Goal: Task Accomplishment & Management: Manage account settings

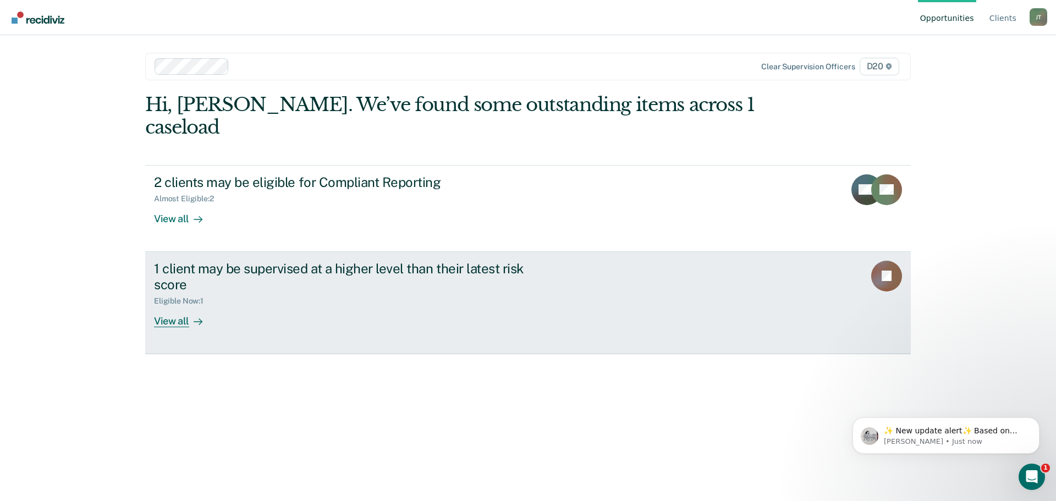
click at [159, 305] on link "1 client may be supervised at a higher level than their latest risk score Eligi…" at bounding box center [528, 303] width 766 height 102
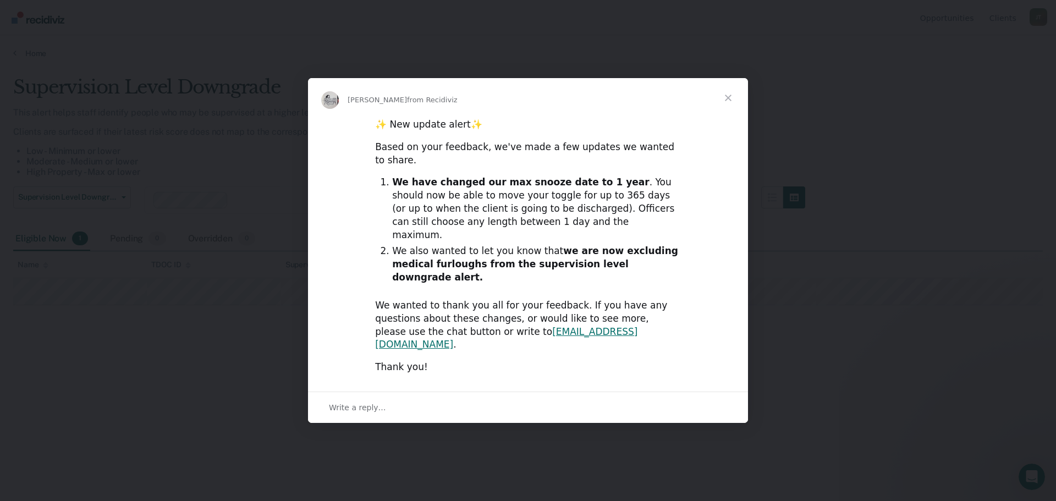
click at [724, 118] on span "Close" at bounding box center [728, 98] width 40 height 40
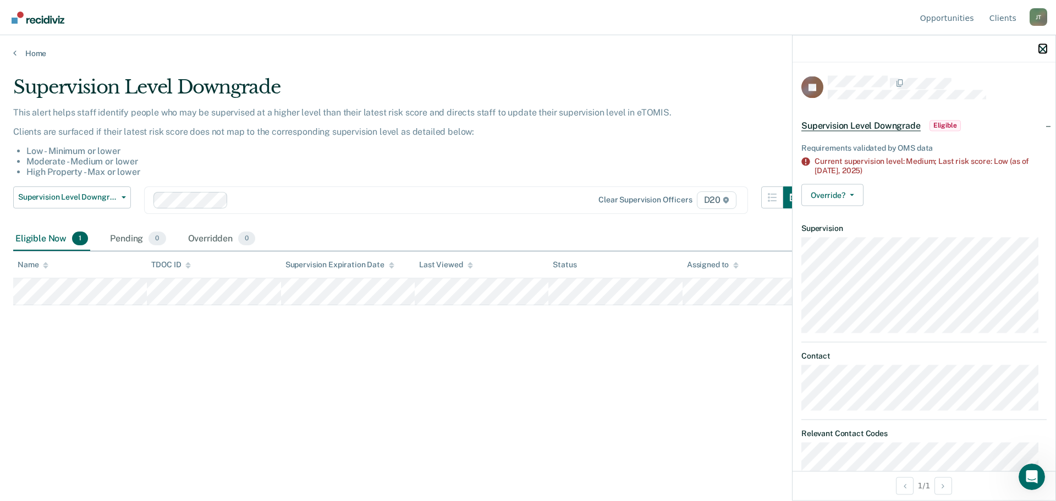
click at [1041, 51] on icon "button" at bounding box center [1043, 49] width 8 height 8
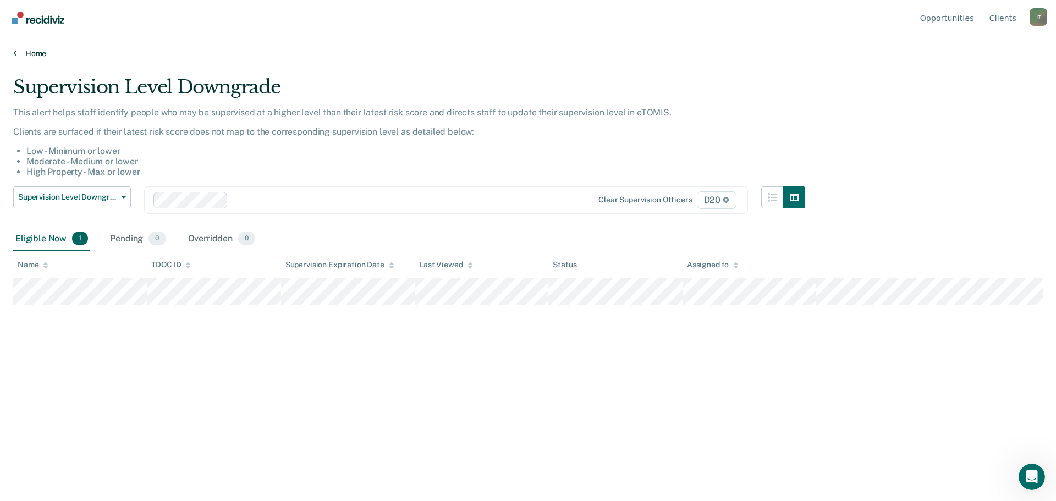
click at [35, 57] on link "Home" at bounding box center [527, 53] width 1029 height 10
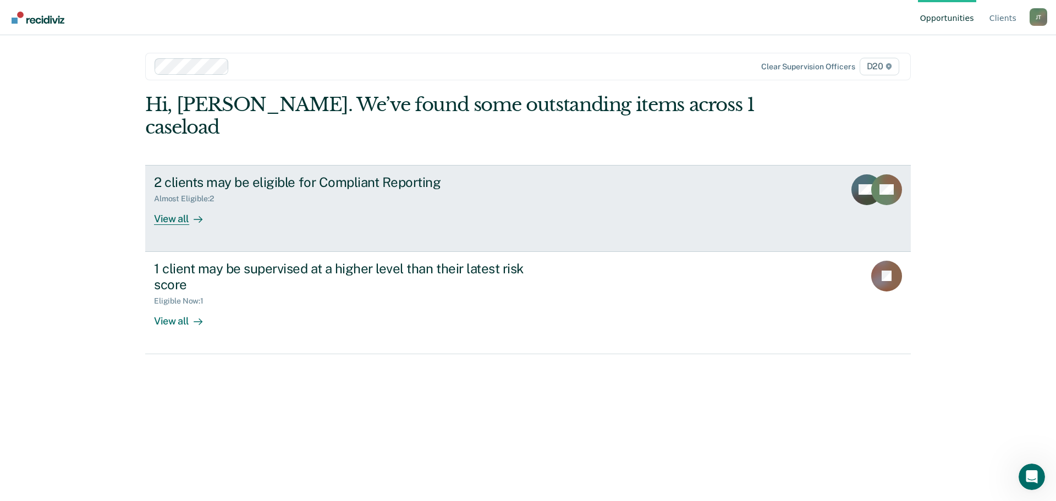
click at [349, 182] on div "2 clients may be eligible for Compliant Reporting Almost Eligible : 2 View all" at bounding box center [360, 199] width 412 height 51
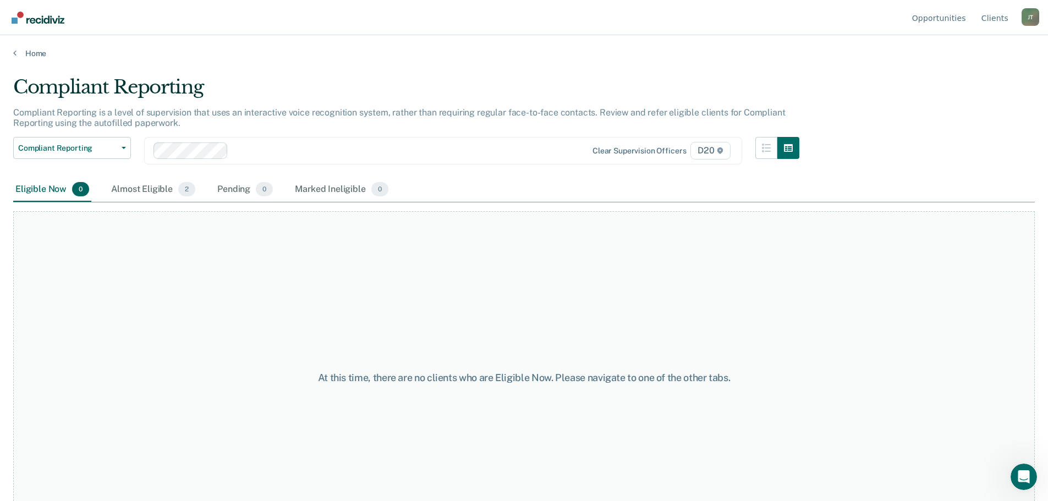
click at [104, 190] on div "Eligible Now 0 Almost Eligible 2 Pending 0 Marked Ineligible 0" at bounding box center [201, 190] width 377 height 24
click at [145, 187] on div "Almost Eligible 2" at bounding box center [153, 190] width 89 height 24
